Goal: Navigation & Orientation: Find specific page/section

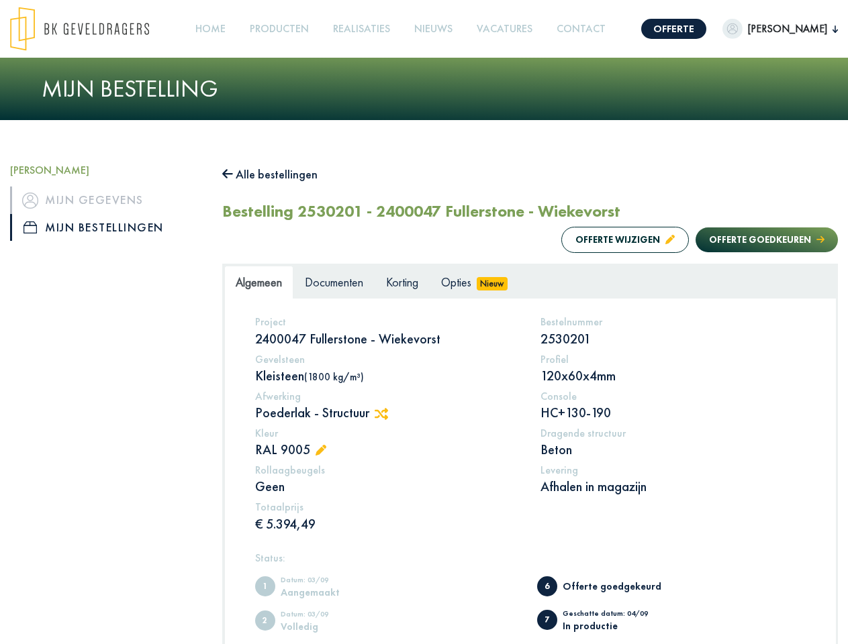
click at [93, 29] on img at bounding box center [79, 29] width 139 height 44
click at [706, 29] on link "Offerte" at bounding box center [673, 29] width 65 height 20
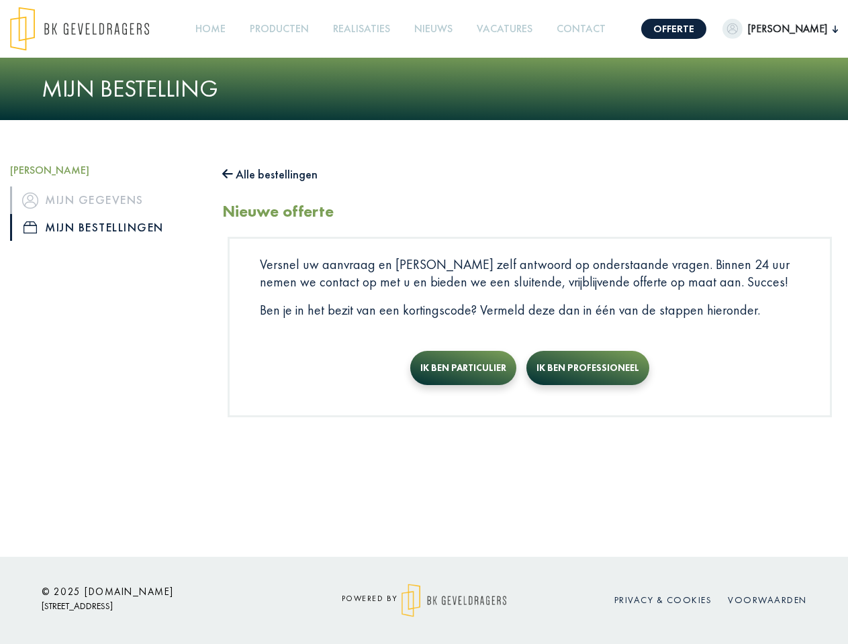
click at [742, 29] on img "button" at bounding box center [732, 29] width 20 height 20
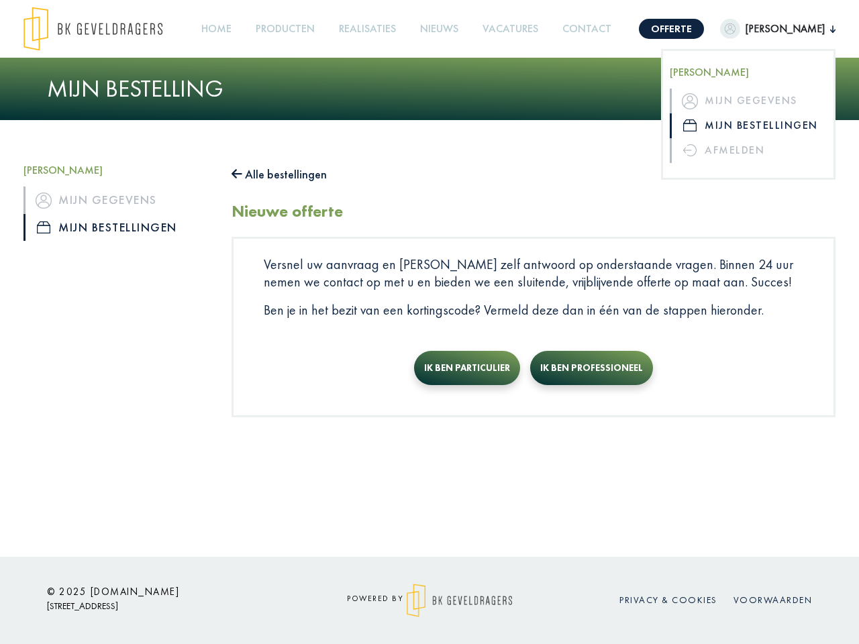
click at [310, 29] on link "Producten +" at bounding box center [285, 29] width 70 height 30
click at [276, 174] on button "Alle bestellingen" at bounding box center [279, 174] width 95 height 21
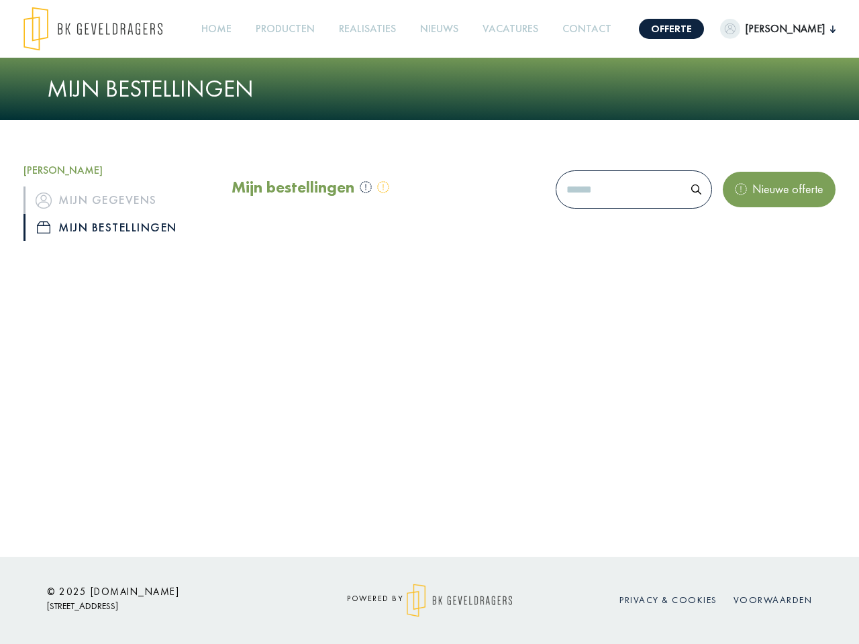
click at [386, 414] on div at bounding box center [429, 322] width 859 height 644
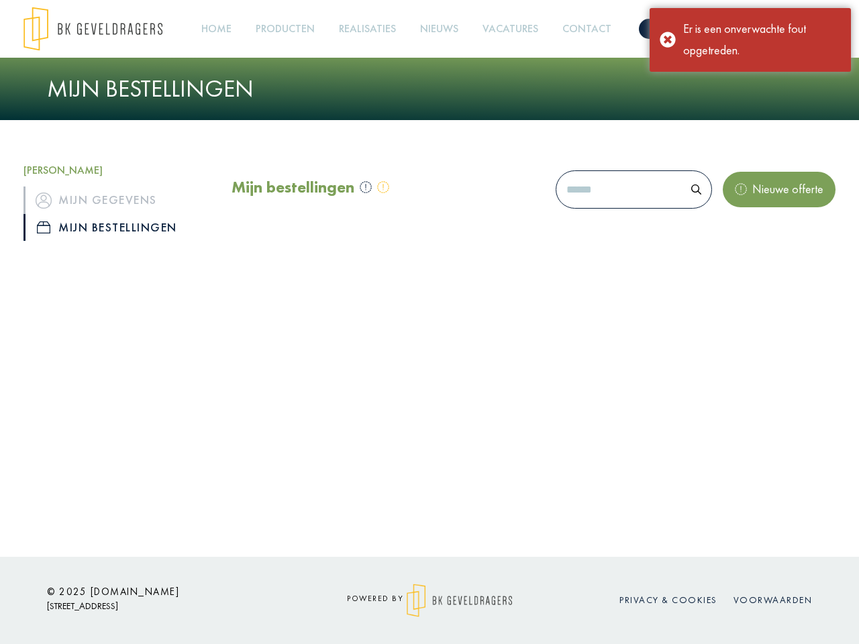
click at [325, 451] on div "Offerte [PERSON_NAME], [PERSON_NAME] gegevens Mijn bestellingen Afmelden Home P…" at bounding box center [429, 278] width 859 height 557
